Goal: Use online tool/utility: Utilize a website feature to perform a specific function

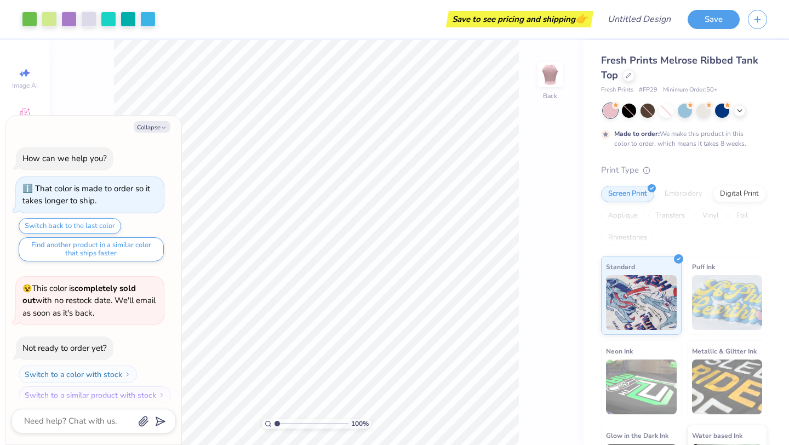
scroll to position [9, 0]
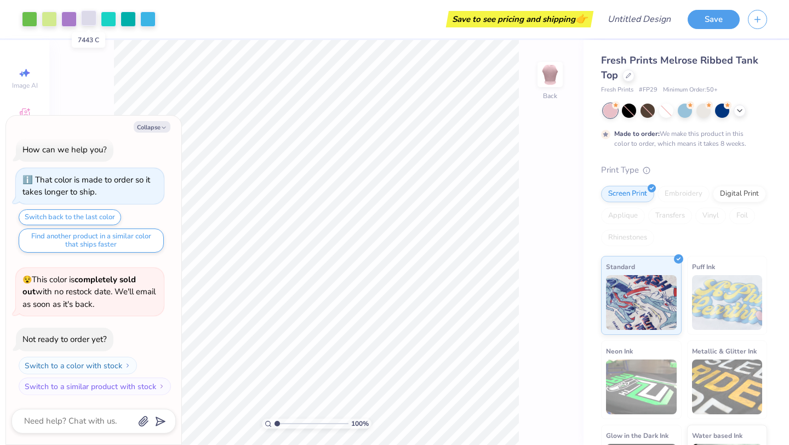
click at [91, 24] on div at bounding box center [88, 17] width 15 height 15
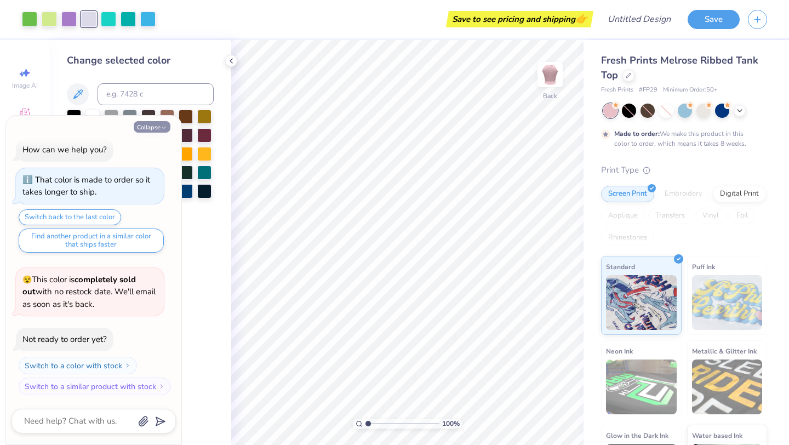
click at [163, 122] on button "Collapse" at bounding box center [152, 127] width 37 height 12
type textarea "x"
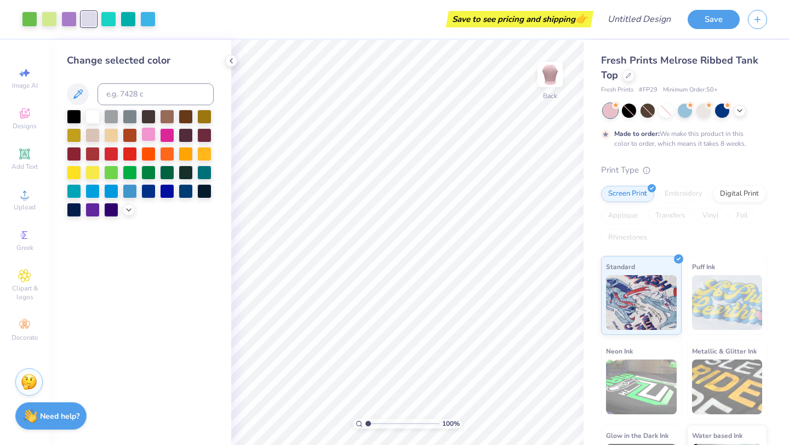
click at [151, 135] on div at bounding box center [148, 134] width 14 height 14
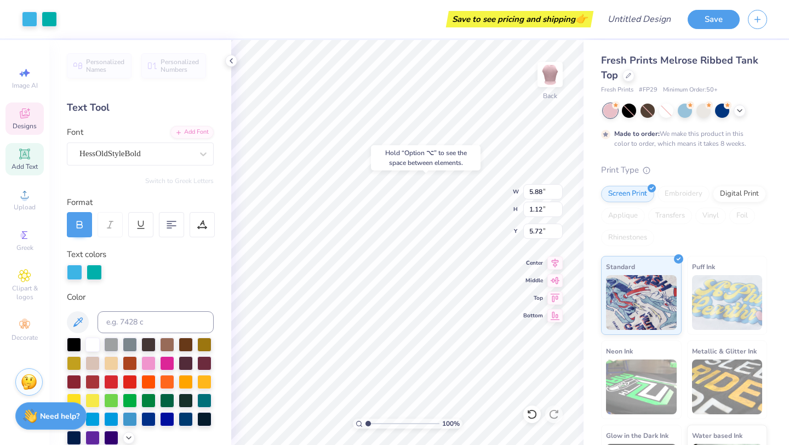
type input "5.72"
type textarea "B"
type textarea "D"
type textarea "E"
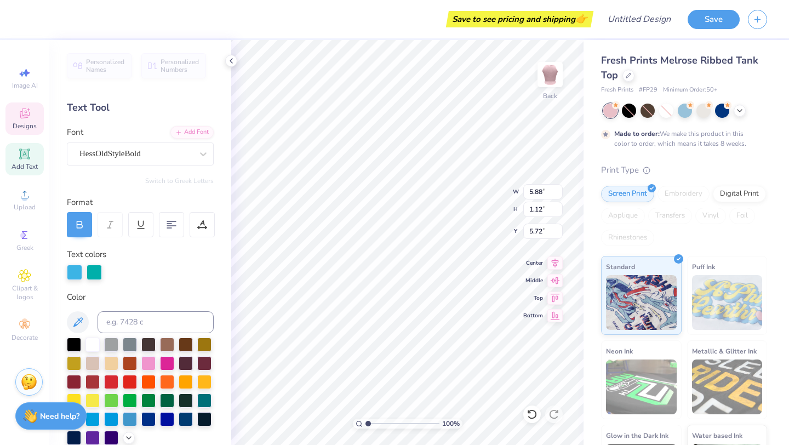
scroll to position [1, 1]
type textarea "DEEPHER DUDE 2025"
click at [490, 199] on div "100 % Back W 5.88 5.88 " H 1.12 1.12 " Y 5.72 5.72 " Center Middle Top Bottom" at bounding box center [407, 242] width 352 height 405
type input "1.65"
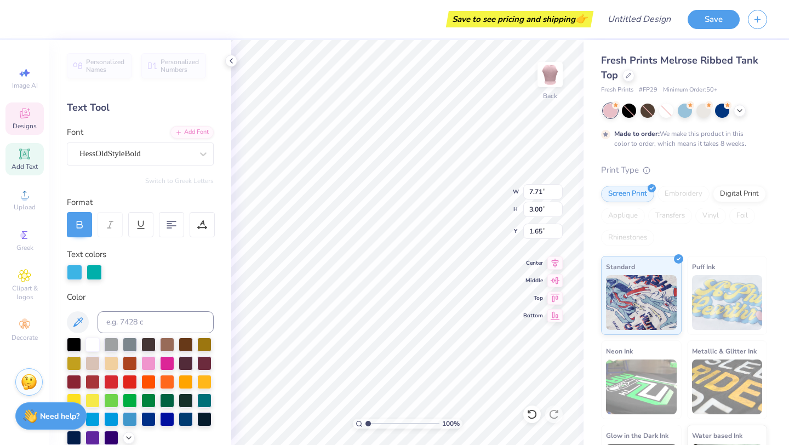
type input "7.57"
type input "0.50"
type input "6.84"
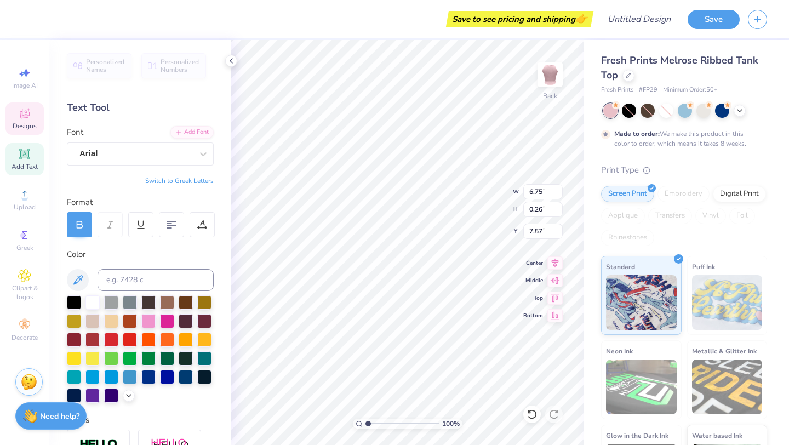
type input "7.57"
type input "0.50"
type input "6.84"
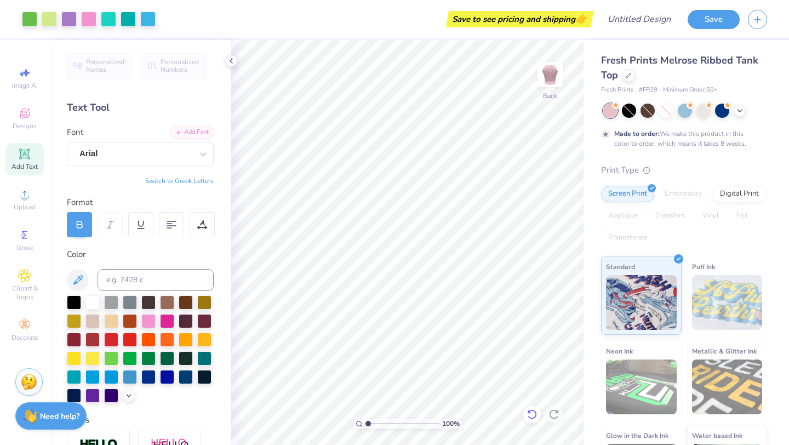
click at [533, 409] on icon at bounding box center [531, 414] width 11 height 11
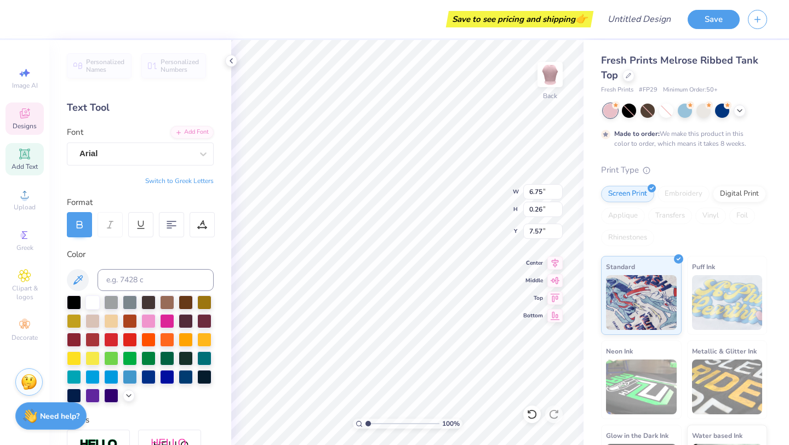
scroll to position [0, 0]
type textarea "K"
type textarea "DELTA PHI EPSILON"
type input "8.50"
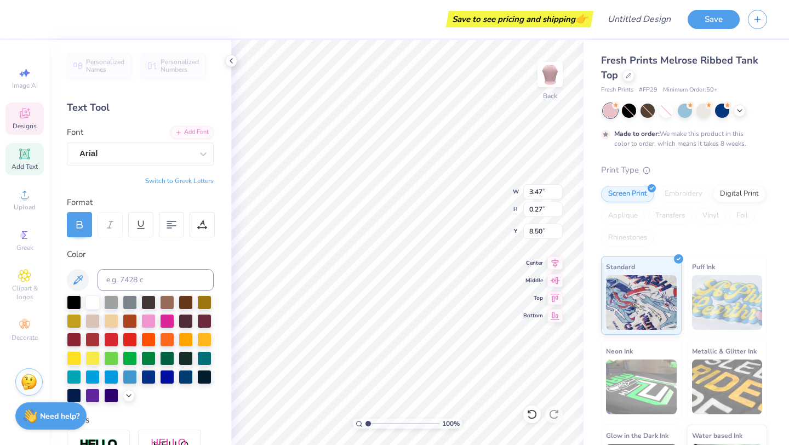
type input "7.71"
type input "3.00"
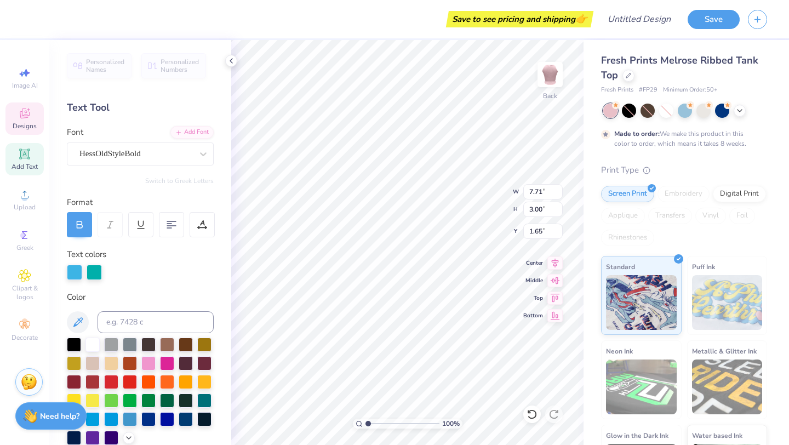
type input "5.50"
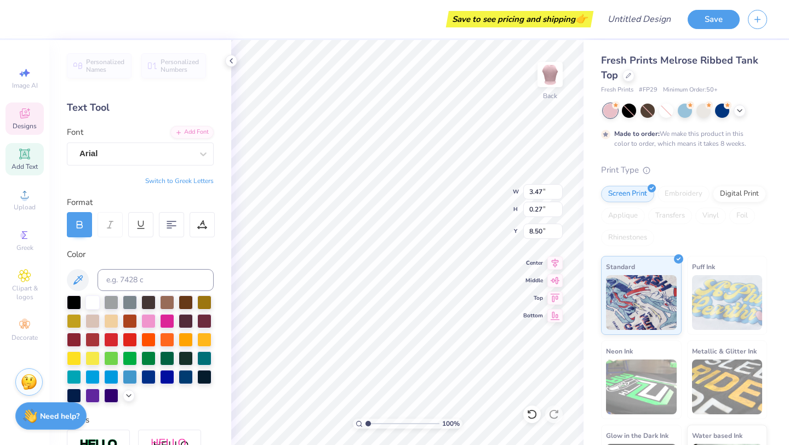
type input "9.13"
type input "7.71"
type input "3.00"
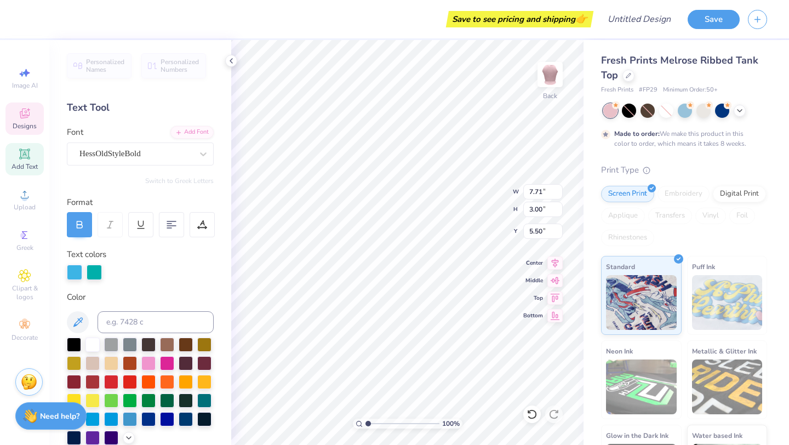
type input "6.03"
click at [150, 362] on div at bounding box center [148, 362] width 14 height 14
click at [100, 272] on div at bounding box center [94, 270] width 15 height 15
click at [115, 273] on div at bounding box center [113, 270] width 15 height 15
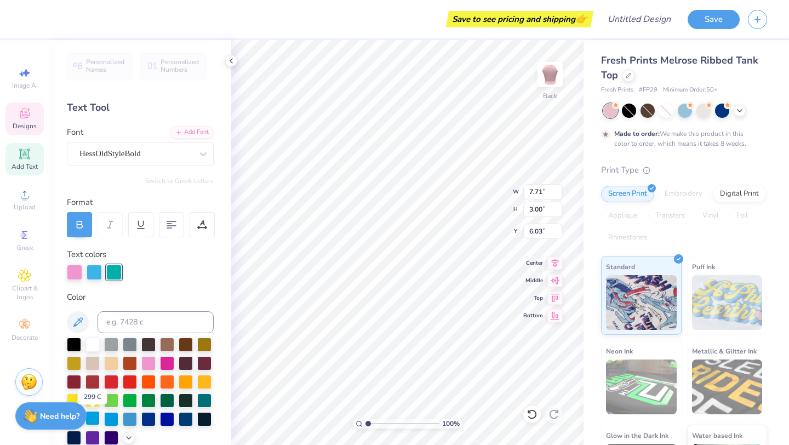
click at [94, 418] on div at bounding box center [92, 418] width 14 height 14
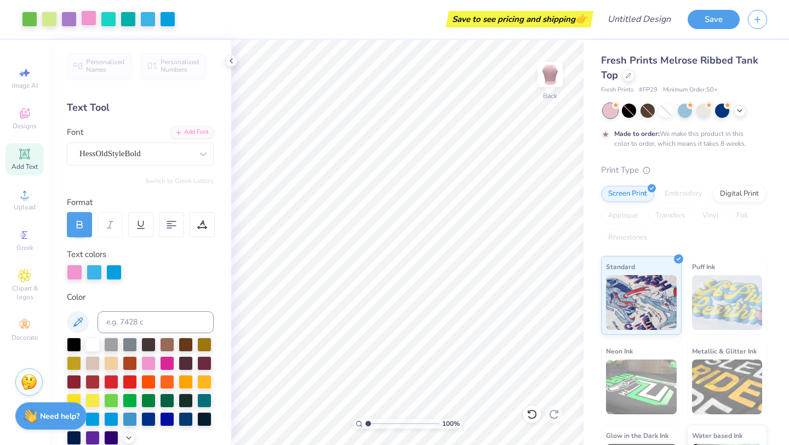
click at [93, 18] on div at bounding box center [88, 17] width 15 height 15
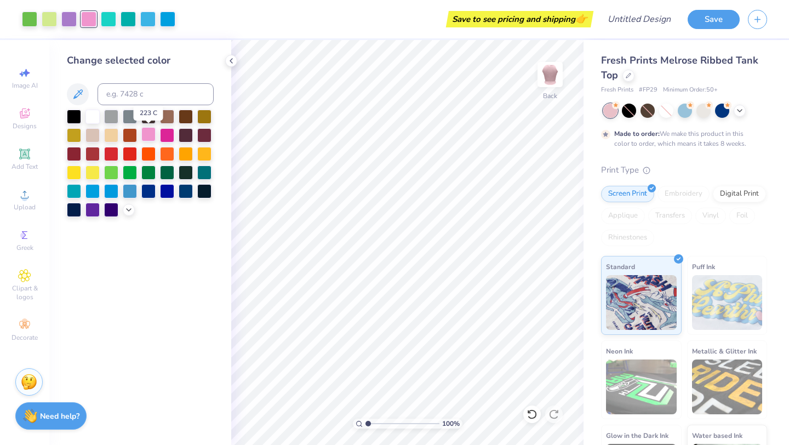
click at [149, 133] on div at bounding box center [148, 134] width 14 height 14
click at [170, 135] on div at bounding box center [167, 134] width 14 height 14
click at [87, 190] on div at bounding box center [92, 190] width 14 height 14
click at [148, 134] on div at bounding box center [148, 134] width 14 height 14
click at [167, 137] on div at bounding box center [167, 134] width 14 height 14
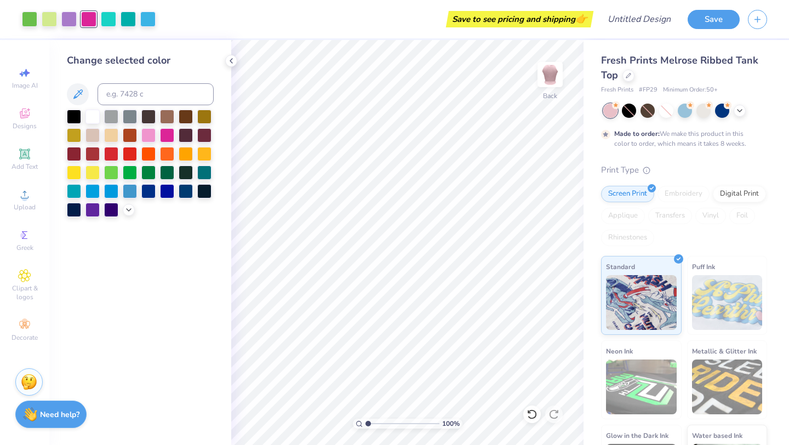
click at [53, 403] on div "Need help? Chat with us." at bounding box center [50, 413] width 71 height 27
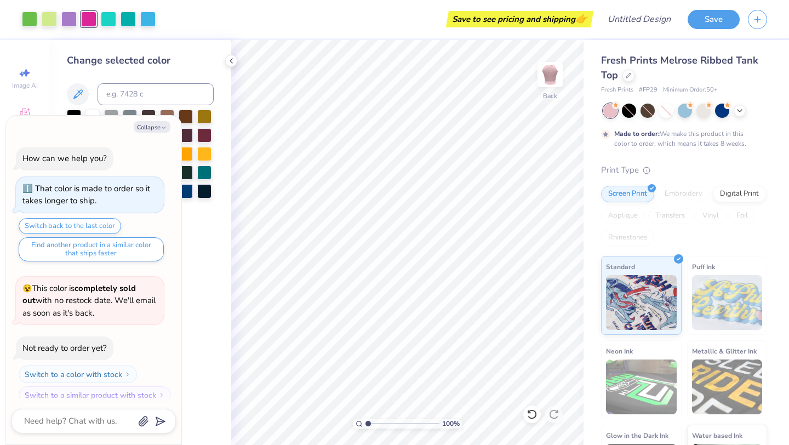
scroll to position [9, 0]
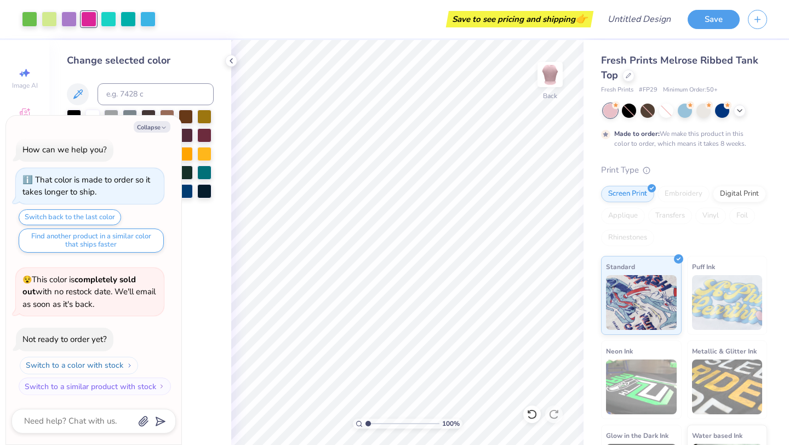
click at [66, 362] on button "Switch to a color with stock" at bounding box center [79, 366] width 118 height 18
type textarea "x"
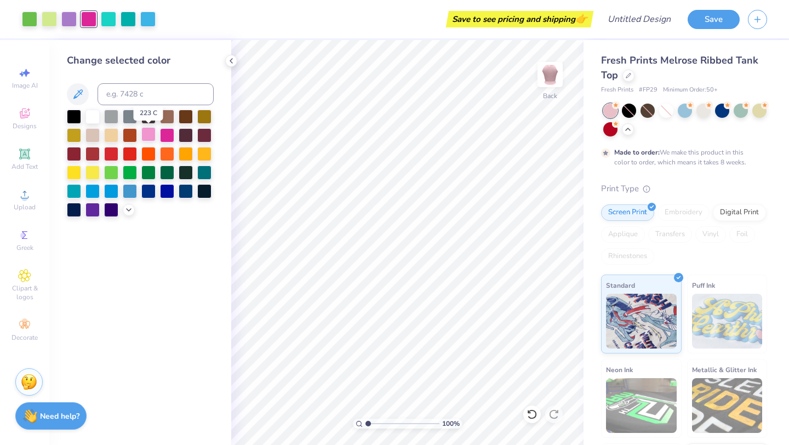
click at [154, 133] on div at bounding box center [148, 134] width 14 height 14
click at [70, 20] on div at bounding box center [68, 17] width 15 height 15
click at [150, 139] on div at bounding box center [148, 134] width 14 height 14
click at [165, 135] on div at bounding box center [167, 134] width 14 height 14
click at [45, 17] on div at bounding box center [49, 17] width 15 height 15
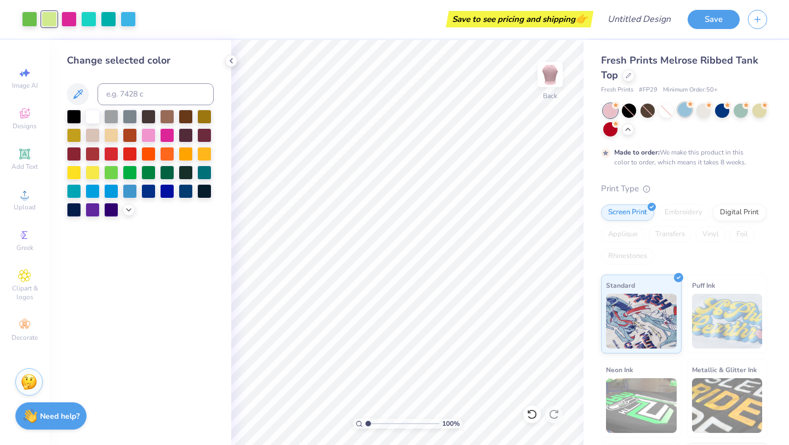
click at [678, 109] on div at bounding box center [685, 109] width 14 height 14
click at [708, 111] on div at bounding box center [703, 109] width 14 height 14
click at [629, 130] on icon at bounding box center [627, 128] width 9 height 9
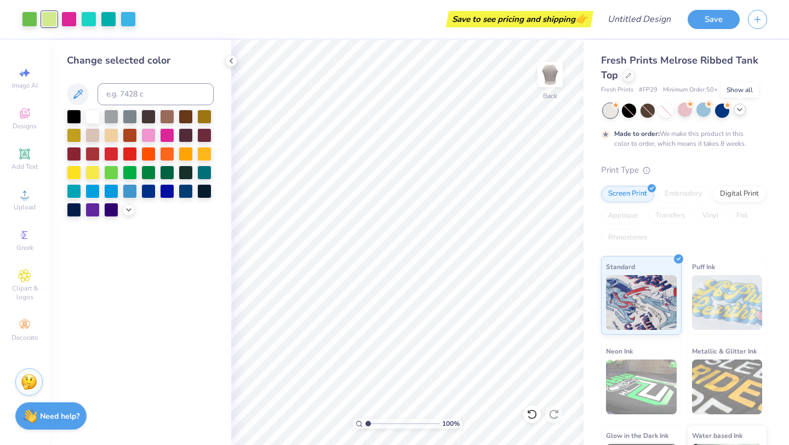
click at [742, 113] on icon at bounding box center [739, 109] width 9 height 9
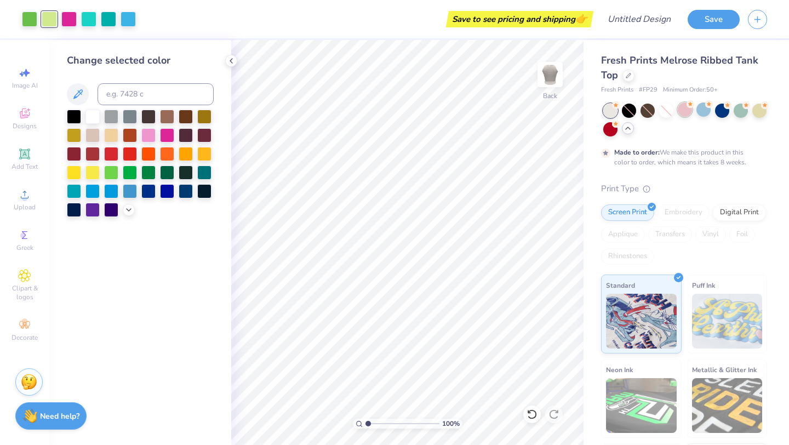
click at [684, 111] on div at bounding box center [685, 109] width 14 height 14
click at [683, 113] on div at bounding box center [685, 109] width 14 height 14
click at [667, 111] on div at bounding box center [666, 111] width 14 height 14
click at [697, 111] on div at bounding box center [703, 109] width 14 height 14
click at [680, 114] on div at bounding box center [685, 109] width 14 height 14
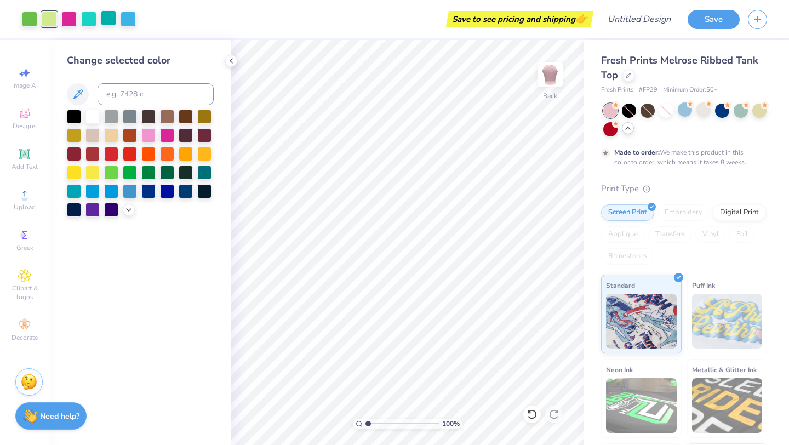
click at [105, 19] on div at bounding box center [108, 17] width 15 height 15
click at [110, 191] on div at bounding box center [111, 190] width 14 height 14
click at [71, 23] on div at bounding box center [68, 17] width 15 height 15
click at [149, 137] on div at bounding box center [148, 134] width 14 height 14
click at [125, 208] on icon at bounding box center [128, 208] width 9 height 9
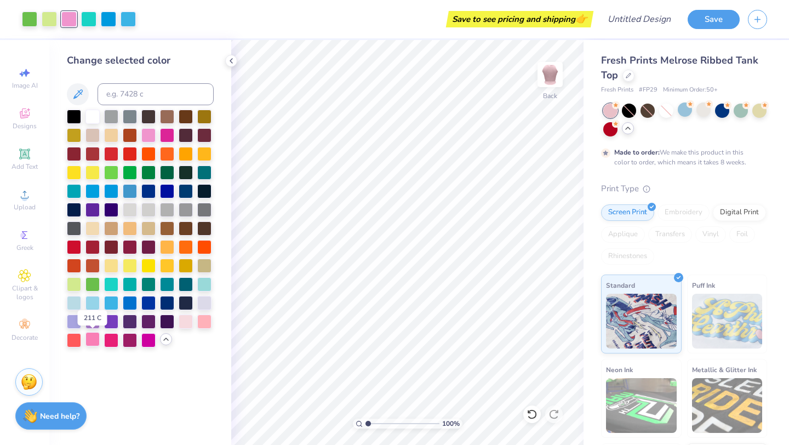
click at [98, 337] on div at bounding box center [92, 339] width 14 height 14
click at [150, 193] on div at bounding box center [148, 190] width 14 height 14
click at [31, 16] on div at bounding box center [29, 17] width 15 height 15
click at [90, 342] on div at bounding box center [92, 339] width 14 height 14
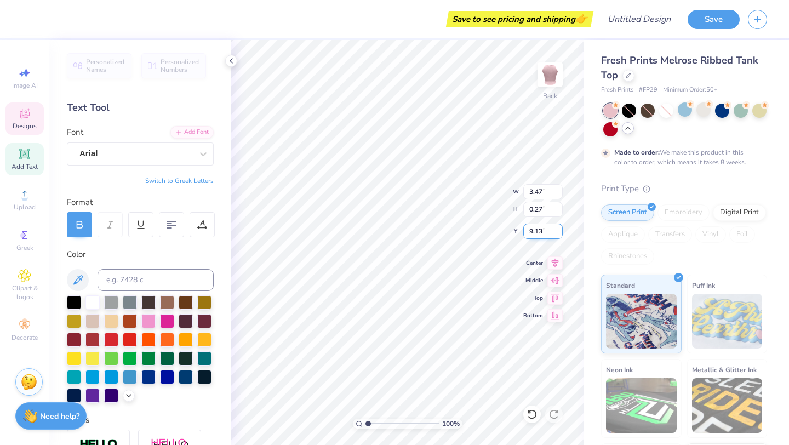
type input "9.24"
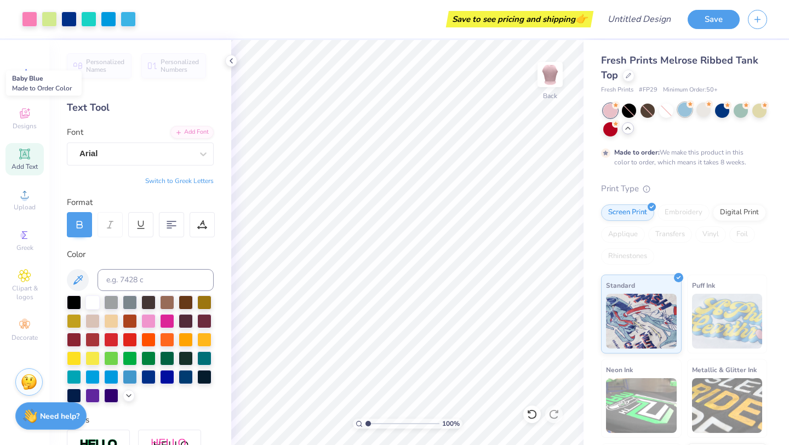
click at [684, 111] on div at bounding box center [685, 109] width 14 height 14
click at [620, 107] on circle at bounding box center [616, 105] width 8 height 8
click at [684, 113] on div at bounding box center [685, 109] width 14 height 14
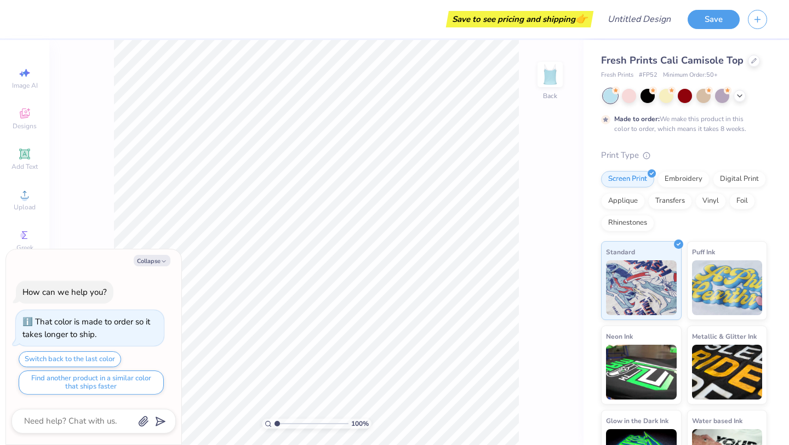
type textarea "x"
